Goal: Navigation & Orientation: Find specific page/section

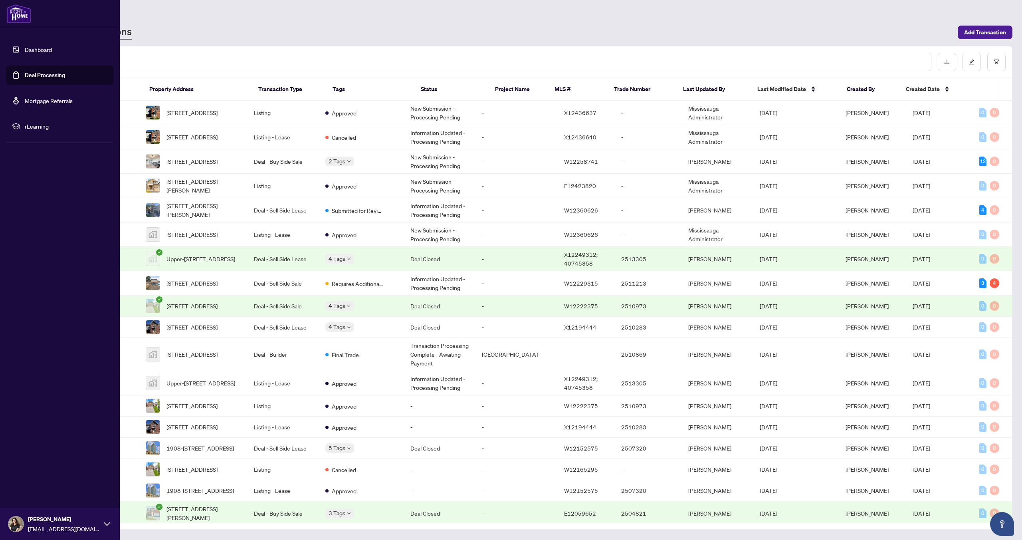
click at [28, 47] on link "Dashboard" at bounding box center [38, 49] width 27 height 7
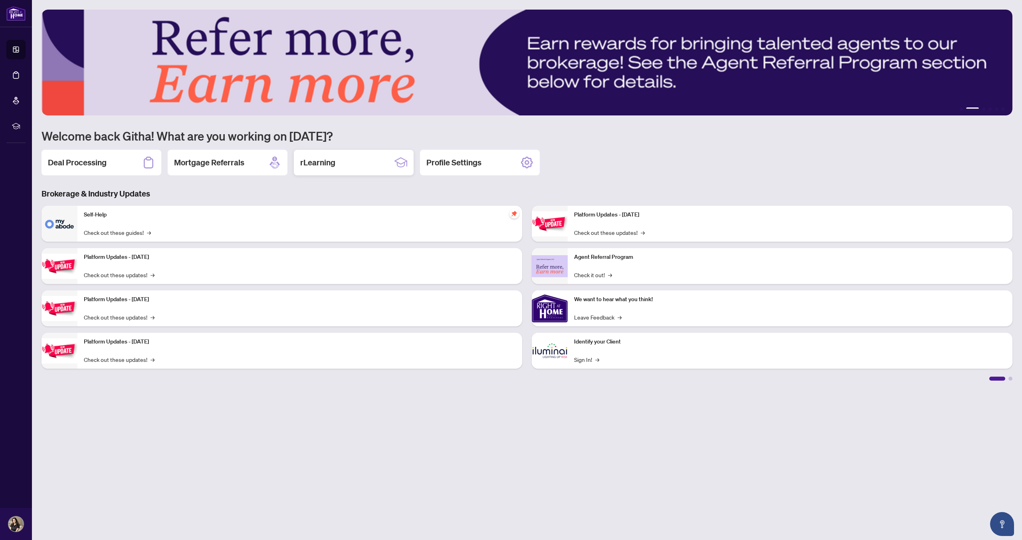
click at [327, 169] on div "rLearning" at bounding box center [354, 163] width 120 height 26
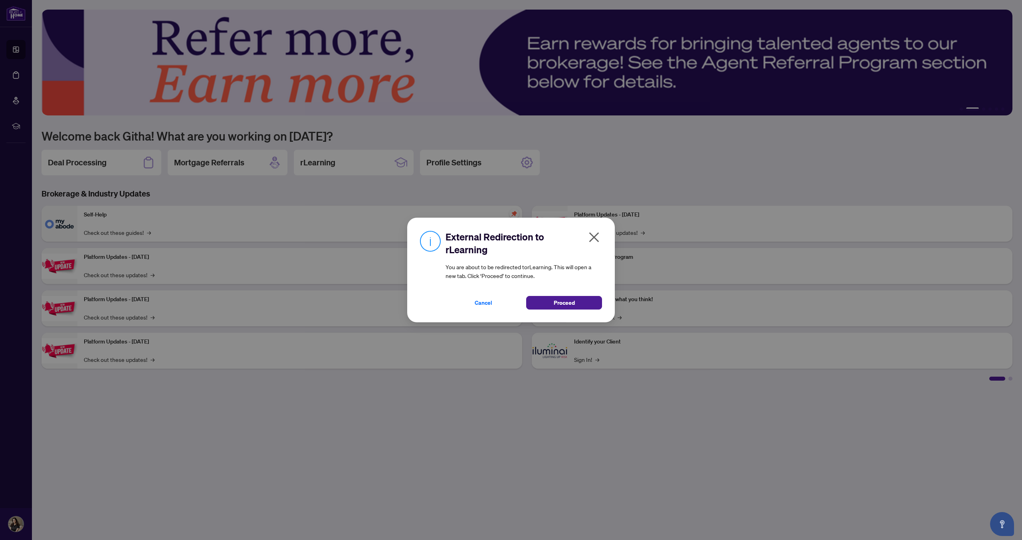
click at [594, 236] on icon "close" at bounding box center [594, 237] width 10 height 10
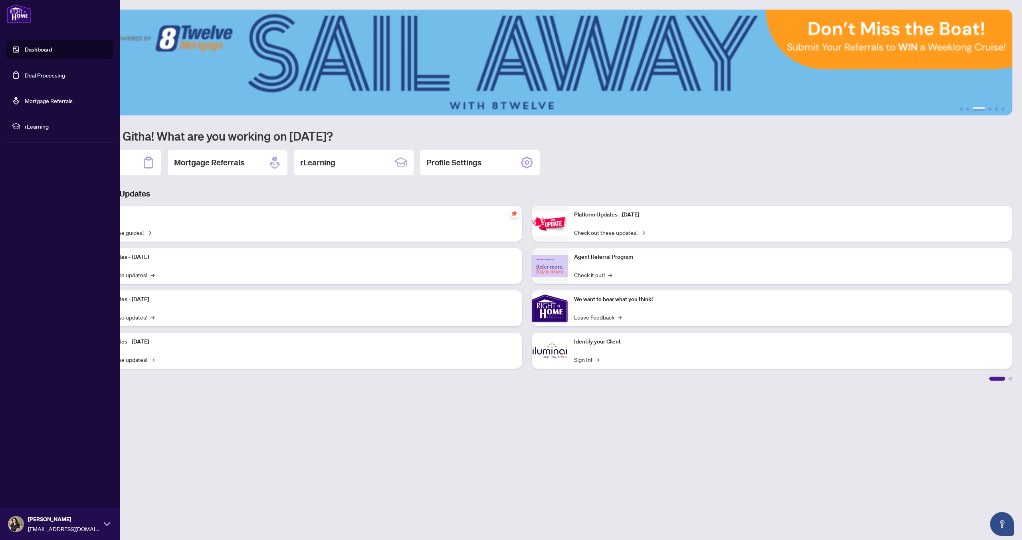
click at [37, 126] on span "rLearning" at bounding box center [66, 126] width 83 height 9
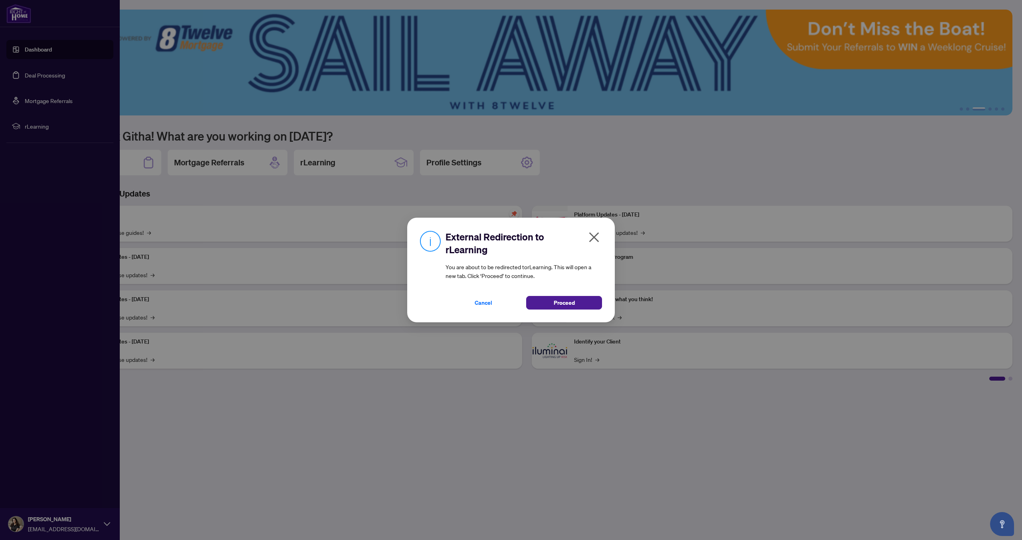
click at [37, 126] on div "External Redirection to rLearning You are about to be redirected to rLearning .…" at bounding box center [511, 270] width 1022 height 540
click at [597, 235] on icon "close" at bounding box center [594, 237] width 13 height 13
